Goal: Find specific fact: Find specific fact

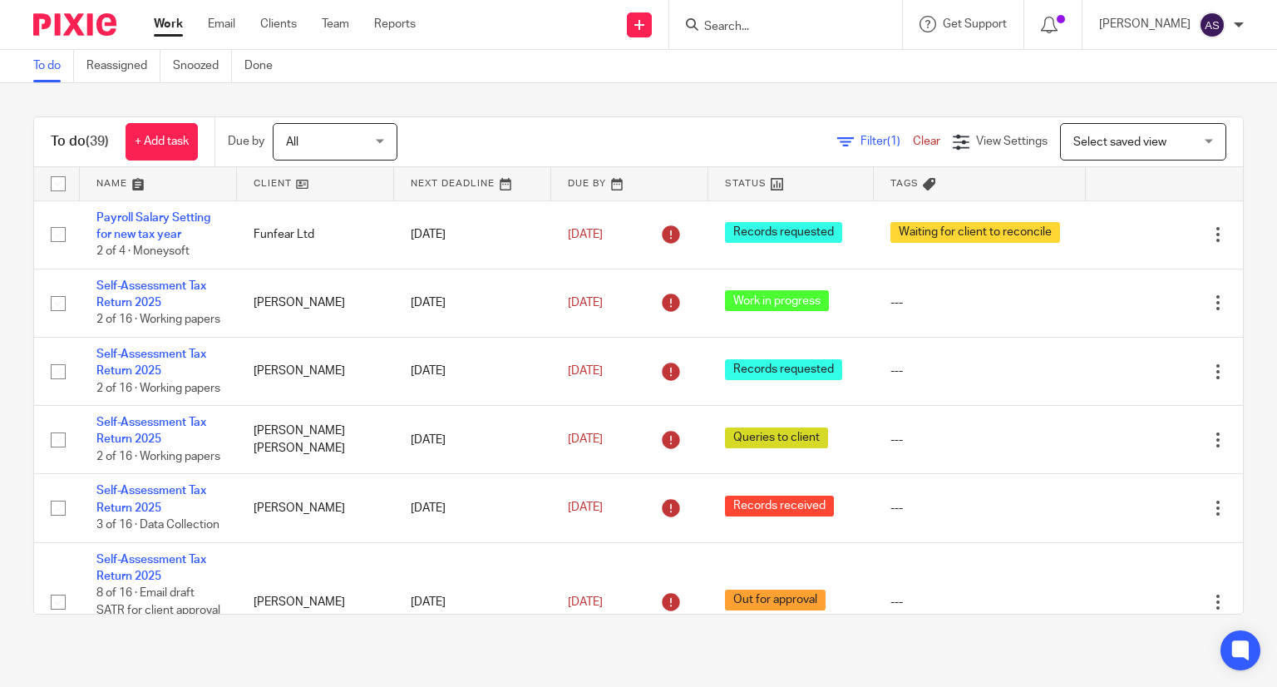
click at [769, 26] on input "Search" at bounding box center [778, 27] width 150 height 15
type input "s"
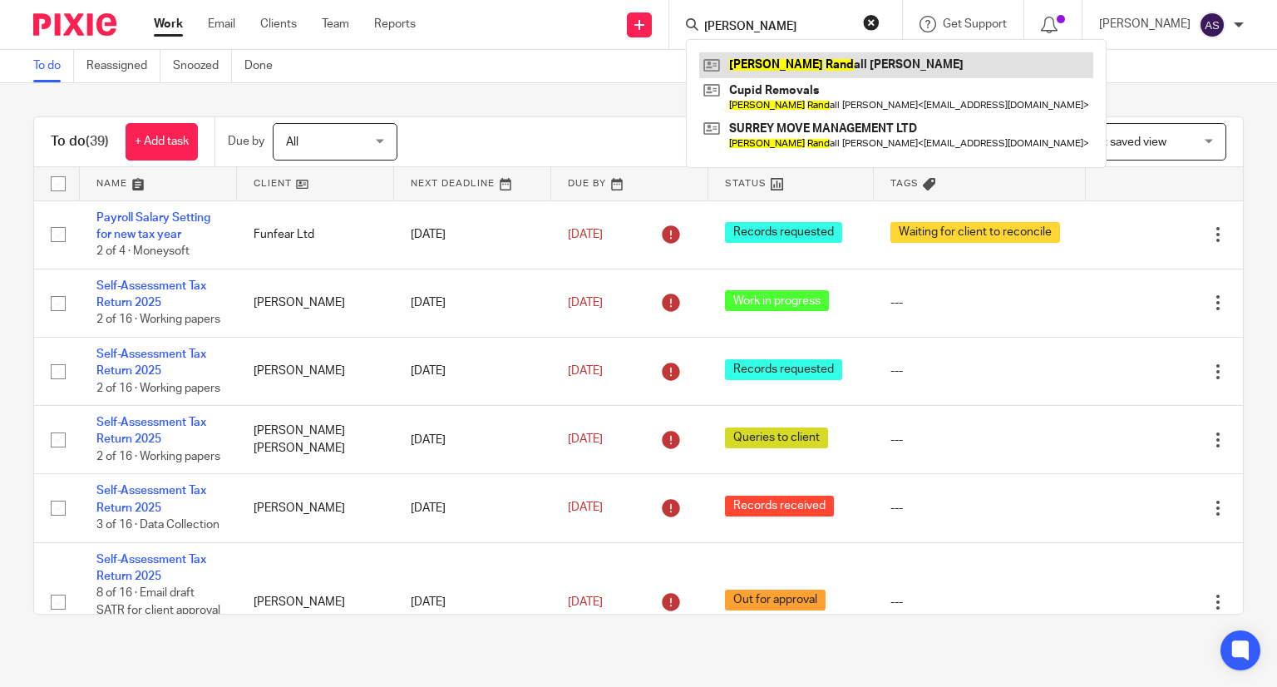
type input "ian rand"
click at [819, 64] on link at bounding box center [896, 64] width 394 height 25
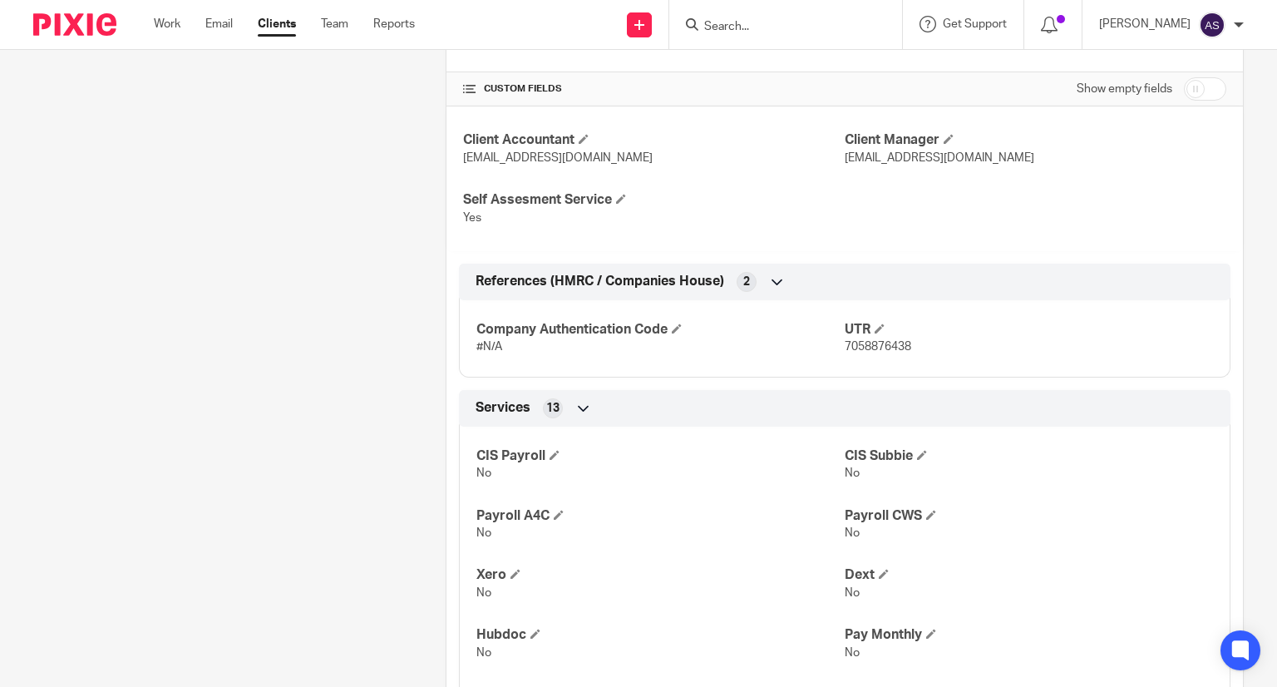
scroll to position [582, 0]
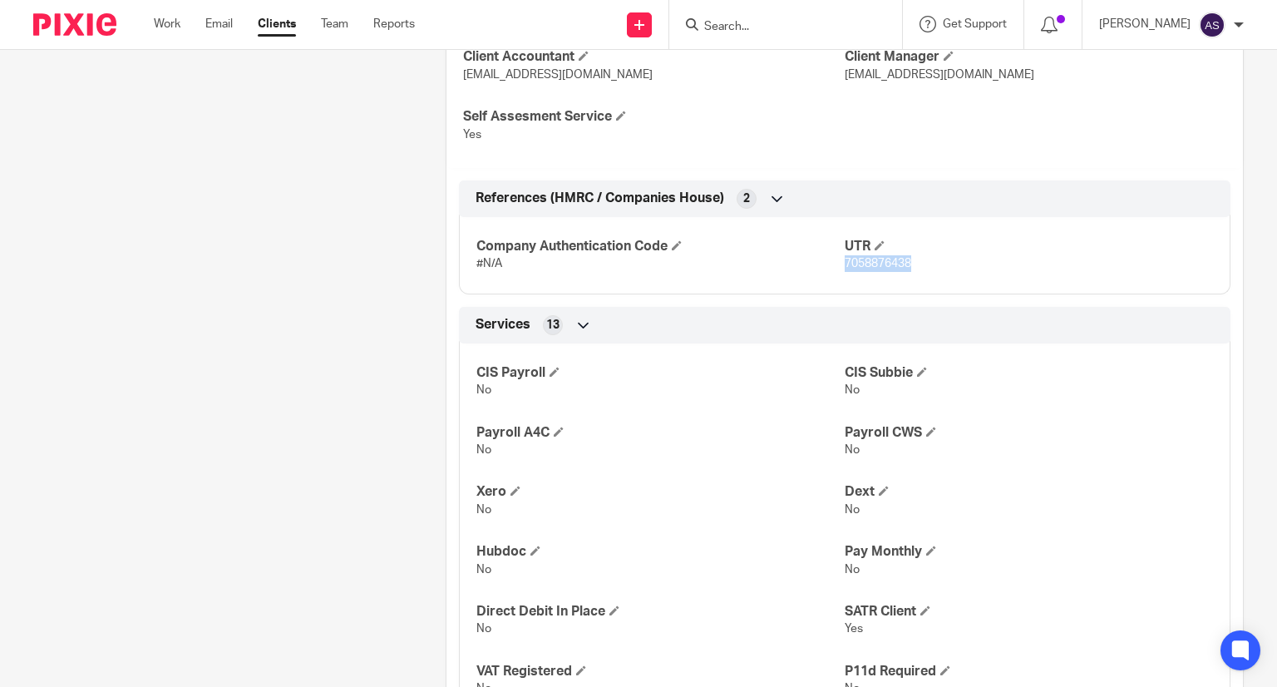
drag, startPoint x: 837, startPoint y: 259, endPoint x: 881, endPoint y: 269, distance: 45.4
click at [928, 267] on p "7058876438" at bounding box center [1029, 263] width 368 height 17
copy span "7058876438"
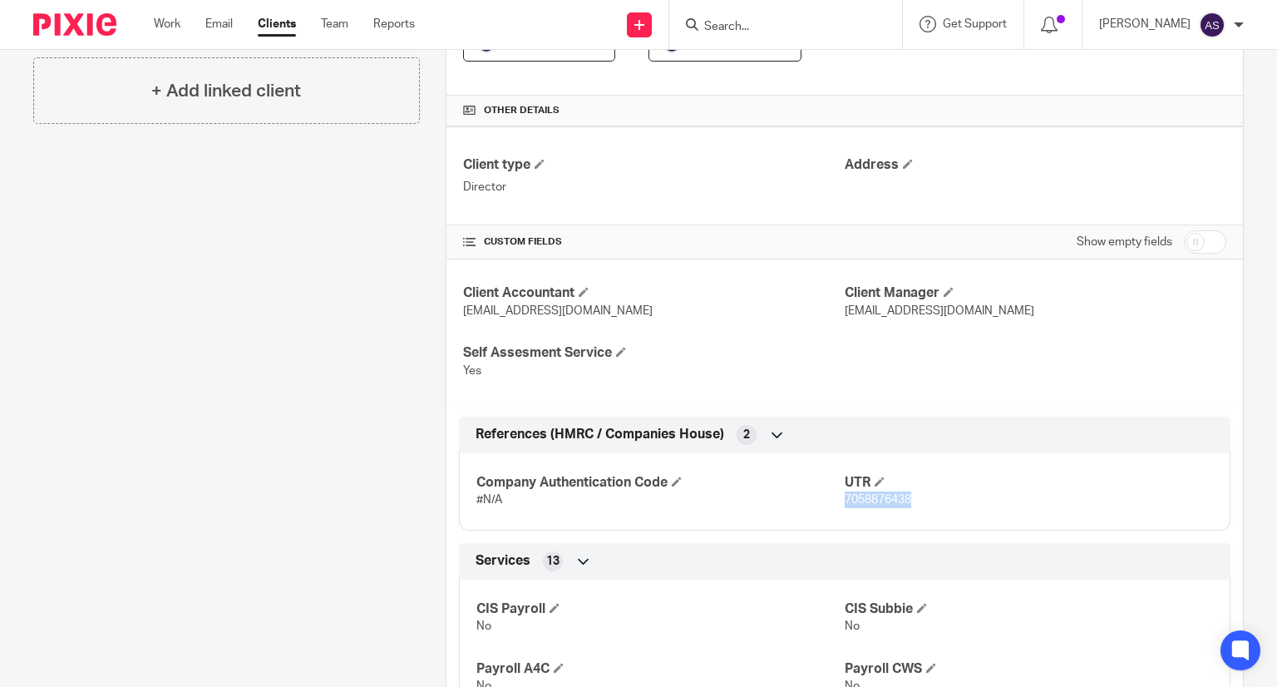
scroll to position [0, 0]
